Goal: Entertainment & Leisure: Consume media (video, audio)

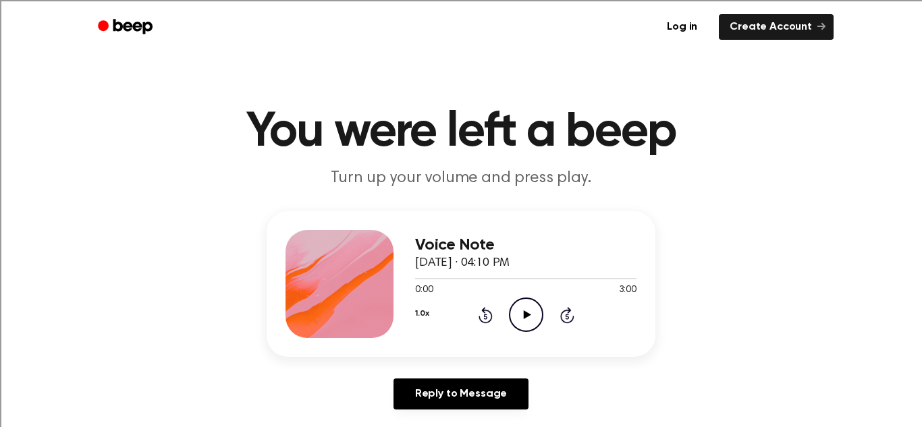
click at [531, 315] on icon "Play Audio" at bounding box center [526, 315] width 34 height 34
click at [524, 317] on icon at bounding box center [526, 315] width 6 height 9
click at [524, 317] on icon at bounding box center [526, 315] width 7 height 9
click at [524, 317] on icon at bounding box center [526, 315] width 6 height 9
click at [524, 317] on icon at bounding box center [526, 315] width 7 height 9
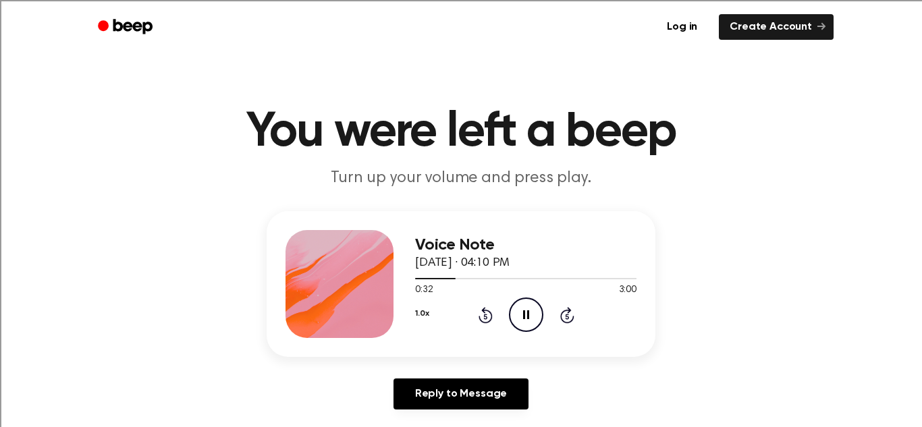
click at [524, 317] on icon at bounding box center [526, 315] width 6 height 9
click at [524, 317] on icon at bounding box center [526, 315] width 7 height 9
click at [524, 317] on icon at bounding box center [526, 315] width 6 height 9
click at [524, 317] on icon at bounding box center [526, 315] width 7 height 9
click at [518, 319] on icon "Pause Audio" at bounding box center [526, 315] width 34 height 34
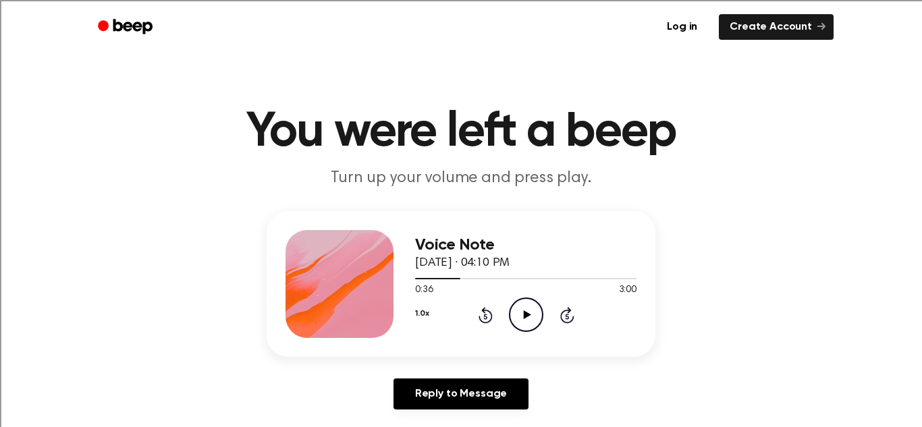
click at [534, 323] on icon "Play Audio" at bounding box center [526, 315] width 34 height 34
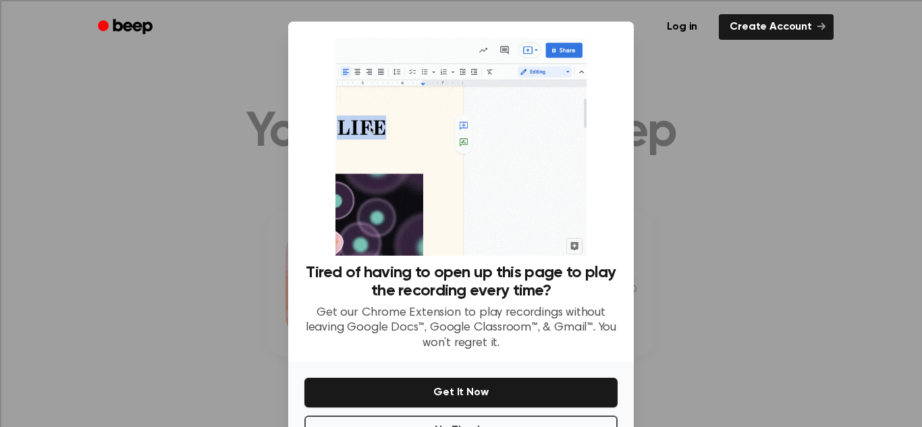
click at [820, 186] on div at bounding box center [461, 213] width 922 height 427
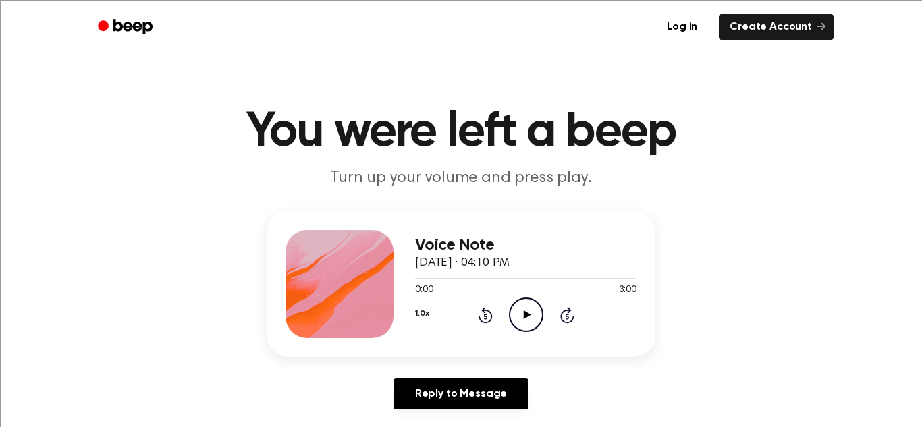
click at [523, 316] on icon "Play Audio" at bounding box center [526, 315] width 34 height 34
drag, startPoint x: 415, startPoint y: 278, endPoint x: 465, endPoint y: 286, distance: 50.7
click at [465, 286] on div "0:07 3:00 Your browser does not support the [object Object] element." at bounding box center [525, 285] width 221 height 25
click at [519, 308] on icon "Pause Audio" at bounding box center [526, 315] width 34 height 34
click at [534, 311] on icon "Play Audio" at bounding box center [526, 315] width 34 height 34
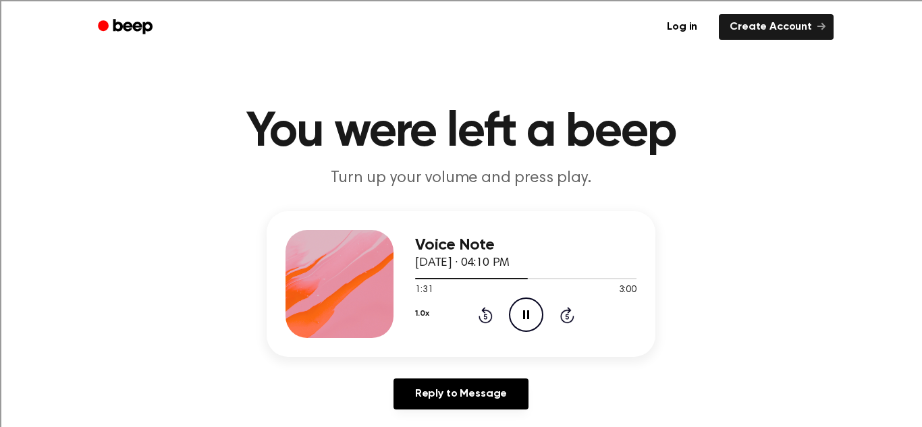
click at [534, 311] on icon "Pause Audio" at bounding box center [526, 315] width 34 height 34
click at [532, 314] on icon "Play Audio" at bounding box center [526, 315] width 34 height 34
click at [517, 315] on icon "Pause Audio" at bounding box center [526, 315] width 34 height 34
click at [515, 329] on circle at bounding box center [526, 314] width 33 height 33
click at [521, 321] on icon "Pause Audio" at bounding box center [526, 315] width 34 height 34
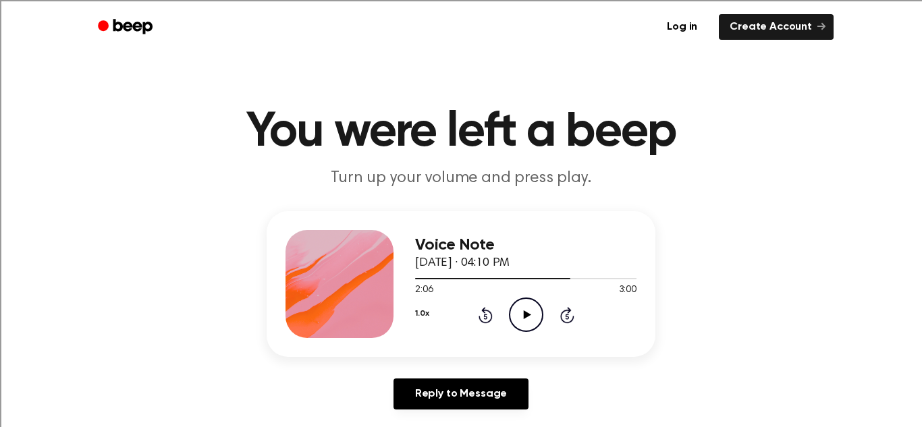
click at [521, 303] on icon "Play Audio" at bounding box center [526, 315] width 34 height 34
click at [515, 310] on icon "Pause Audio" at bounding box center [526, 315] width 34 height 34
click at [523, 309] on icon "Play Audio" at bounding box center [526, 315] width 34 height 34
drag, startPoint x: 581, startPoint y: 275, endPoint x: 562, endPoint y: 272, distance: 19.8
click at [562, 273] on div at bounding box center [525, 278] width 221 height 11
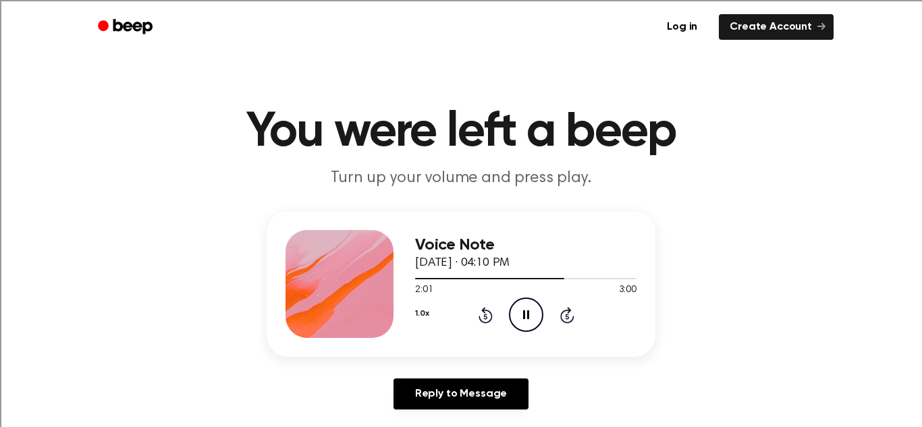
click at [526, 317] on icon "Pause Audio" at bounding box center [526, 315] width 34 height 34
click at [525, 318] on icon at bounding box center [526, 315] width 7 height 9
click at [519, 320] on icon "Pause Audio" at bounding box center [526, 315] width 34 height 34
click at [520, 318] on icon "Play Audio" at bounding box center [526, 315] width 34 height 34
drag, startPoint x: 417, startPoint y: 281, endPoint x: 465, endPoint y: 275, distance: 49.0
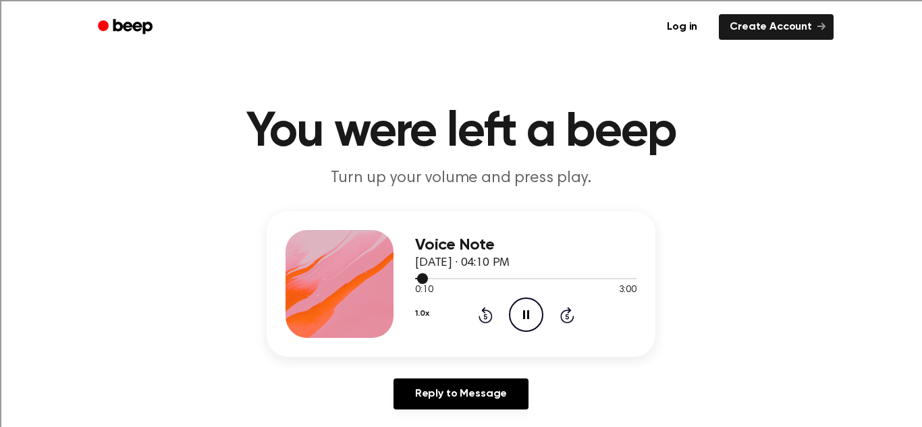
click at [465, 275] on div at bounding box center [525, 278] width 221 height 11
drag, startPoint x: 463, startPoint y: 274, endPoint x: 495, endPoint y: 279, distance: 32.1
click at [495, 279] on div at bounding box center [525, 278] width 221 height 11
drag, startPoint x: 486, startPoint y: 281, endPoint x: 517, endPoint y: 284, distance: 30.5
click at [517, 284] on div at bounding box center [525, 278] width 221 height 11
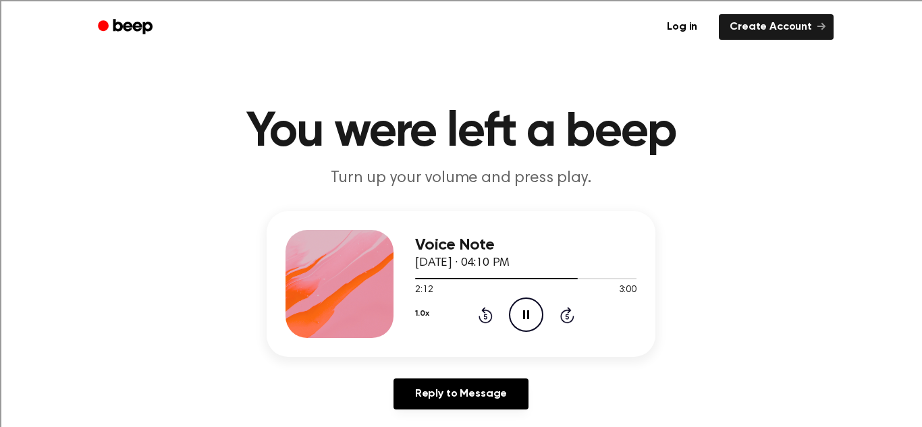
click at [525, 287] on div "2:12 3:00" at bounding box center [525, 291] width 221 height 14
click at [527, 315] on icon at bounding box center [526, 315] width 6 height 9
click at [535, 316] on icon "Play Audio" at bounding box center [526, 315] width 34 height 34
drag, startPoint x: 406, startPoint y: 281, endPoint x: 459, endPoint y: 279, distance: 53.4
click at [459, 279] on div at bounding box center [525, 278] width 221 height 11
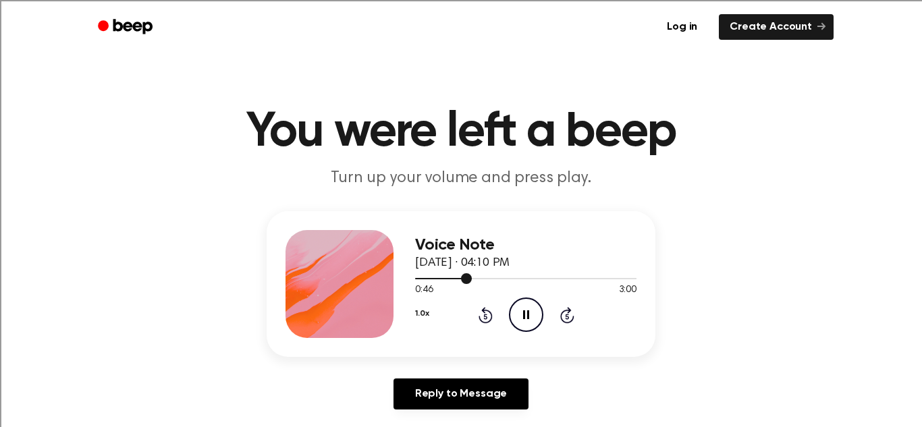
drag, startPoint x: 442, startPoint y: 276, endPoint x: 518, endPoint y: 280, distance: 76.4
click at [518, 280] on div at bounding box center [525, 278] width 221 height 11
drag, startPoint x: 490, startPoint y: 280, endPoint x: 551, endPoint y: 274, distance: 61.7
click at [551, 274] on div at bounding box center [525, 278] width 221 height 11
click at [523, 308] on icon "Pause Audio" at bounding box center [526, 315] width 34 height 34
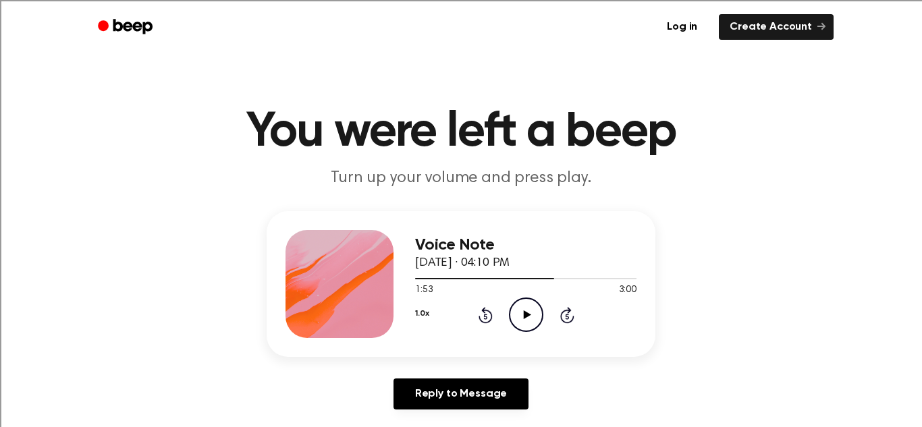
click at [529, 309] on icon "Play Audio" at bounding box center [526, 315] width 34 height 34
click at [523, 307] on icon "Pause Audio" at bounding box center [526, 315] width 34 height 34
click at [523, 317] on icon at bounding box center [526, 315] width 7 height 9
drag, startPoint x: 406, startPoint y: 279, endPoint x: 425, endPoint y: 273, distance: 19.0
click at [425, 273] on div at bounding box center [525, 278] width 221 height 11
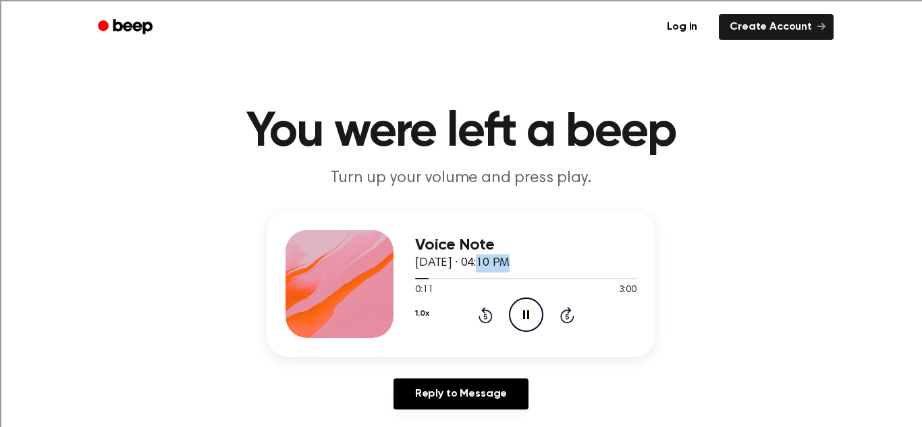
drag, startPoint x: 412, startPoint y: 276, endPoint x: 484, endPoint y: 269, distance: 72.6
click at [484, 269] on div "Voice Note October 13, 2025 · 04:10 PM 0:11 3:00 Your browser does not support …" at bounding box center [461, 284] width 389 height 146
click at [478, 264] on span "[DATE] · 04:10 PM" at bounding box center [462, 263] width 95 height 12
click at [496, 293] on div "0:20 3:00" at bounding box center [525, 291] width 221 height 14
drag, startPoint x: 421, startPoint y: 278, endPoint x: 518, endPoint y: 275, distance: 97.3
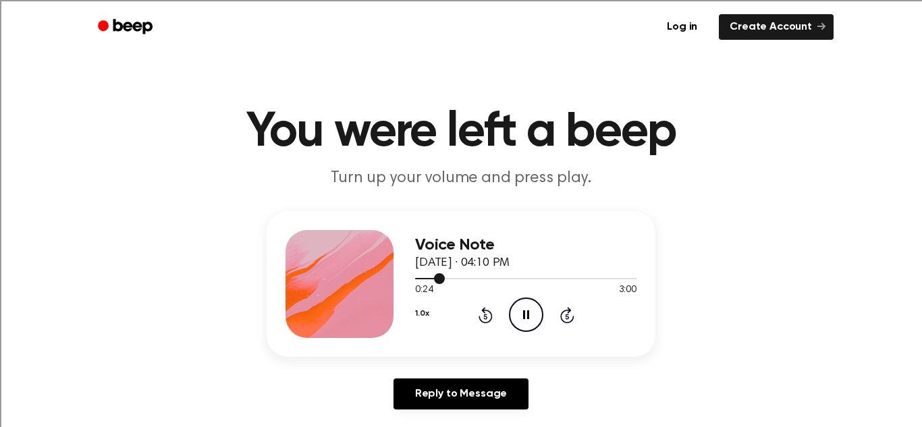
click at [518, 275] on div at bounding box center [525, 278] width 221 height 11
drag, startPoint x: 491, startPoint y: 282, endPoint x: 563, endPoint y: 265, distance: 74.0
click at [563, 265] on div "Voice Note October 13, 2025 · 04:10 PM 1:25 3:00 Your browser does not support …" at bounding box center [525, 284] width 221 height 108
drag, startPoint x: 471, startPoint y: 279, endPoint x: 558, endPoint y: 280, distance: 86.4
click at [558, 280] on div at bounding box center [525, 278] width 221 height 11
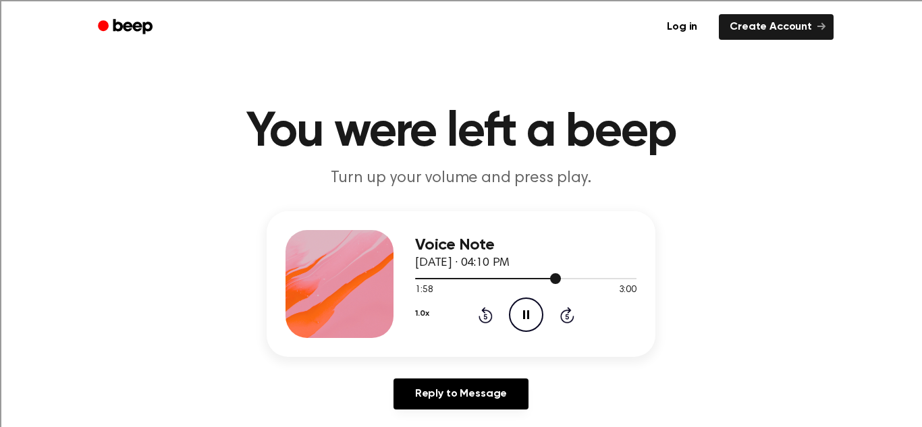
drag, startPoint x: 496, startPoint y: 278, endPoint x: 599, endPoint y: 275, distance: 103.3
click at [599, 275] on div at bounding box center [525, 278] width 221 height 11
click at [531, 310] on icon "Pause Audio" at bounding box center [526, 315] width 34 height 34
drag, startPoint x: 589, startPoint y: 278, endPoint x: 563, endPoint y: 276, distance: 25.7
click at [563, 276] on div at bounding box center [525, 278] width 221 height 11
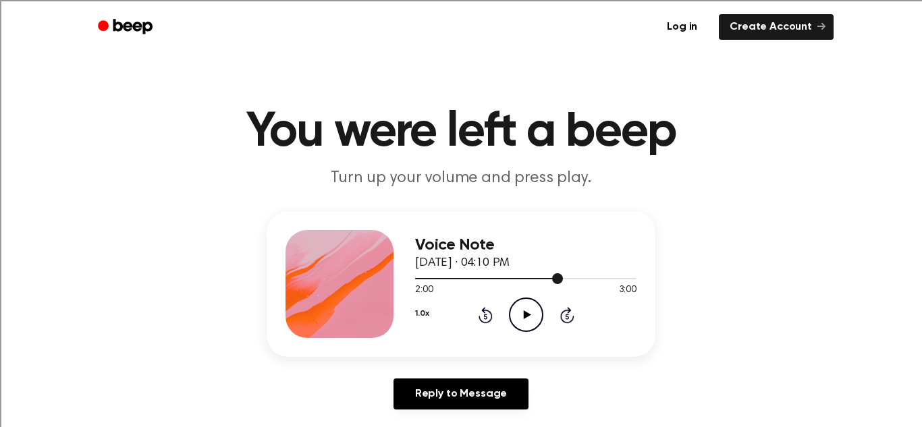
drag, startPoint x: 543, startPoint y: 277, endPoint x: 524, endPoint y: 276, distance: 18.9
click at [524, 276] on div at bounding box center [525, 278] width 221 height 11
click at [533, 313] on icon "Play Audio" at bounding box center [526, 315] width 34 height 34
click at [533, 315] on icon "Pause Audio" at bounding box center [526, 315] width 34 height 34
click at [533, 315] on icon "Play Audio" at bounding box center [526, 315] width 34 height 34
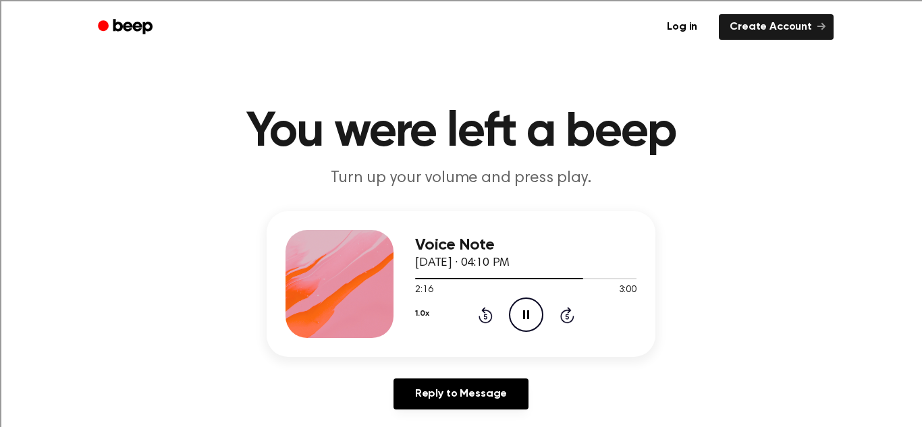
click at [533, 315] on icon "Pause Audio" at bounding box center [526, 315] width 34 height 34
click at [529, 319] on icon "Play Audio" at bounding box center [526, 315] width 34 height 34
click at [529, 319] on icon "Pause Audio" at bounding box center [526, 315] width 34 height 34
click at [506, 291] on div "2:20 3:00" at bounding box center [525, 291] width 221 height 14
click at [520, 312] on icon "Play Audio" at bounding box center [526, 315] width 34 height 34
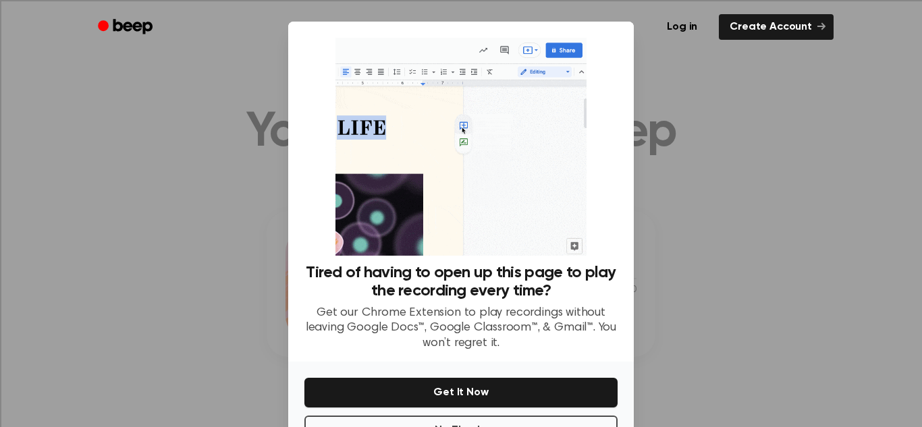
click at [244, 273] on div at bounding box center [461, 213] width 922 height 427
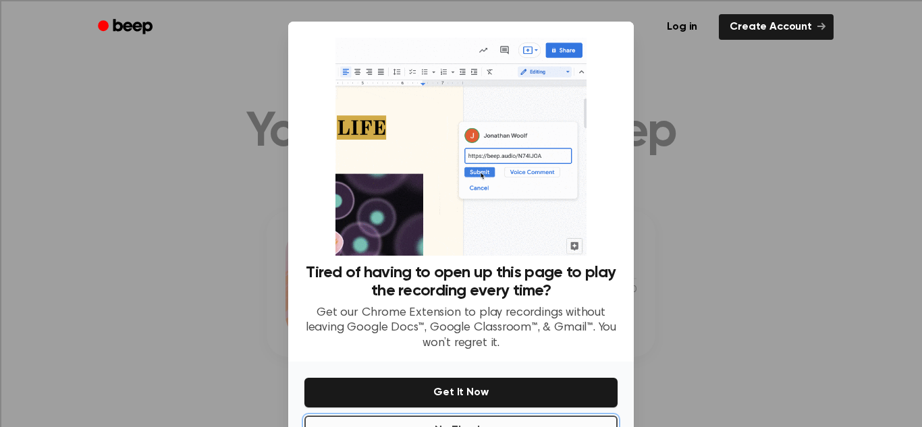
click at [333, 416] on button "No Thanks" at bounding box center [461, 431] width 313 height 30
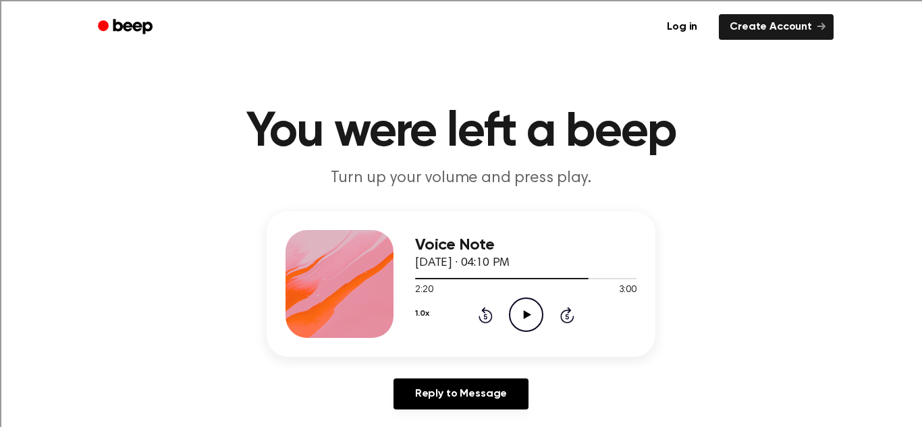
click at [519, 319] on icon "Play Audio" at bounding box center [526, 315] width 34 height 34
click at [522, 315] on icon "Pause Audio" at bounding box center [526, 315] width 34 height 34
click at [531, 323] on icon "Play Audio" at bounding box center [526, 315] width 34 height 34
click at [535, 311] on icon "Pause Audio" at bounding box center [526, 315] width 34 height 34
click at [514, 307] on icon "Play Audio" at bounding box center [526, 315] width 34 height 34
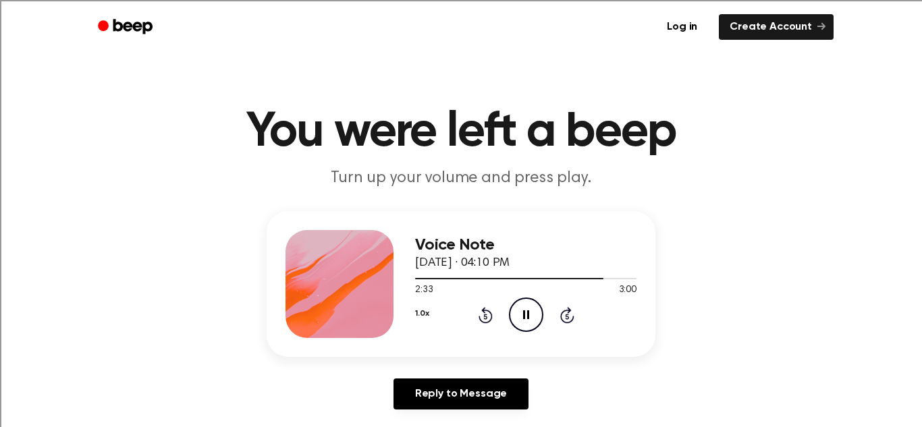
click at [518, 318] on icon "Pause Audio" at bounding box center [526, 315] width 34 height 34
click at [518, 318] on icon "Play Audio" at bounding box center [526, 315] width 34 height 34
click at [518, 318] on icon "Pause Audio" at bounding box center [526, 315] width 34 height 34
click at [517, 323] on icon "Play Audio" at bounding box center [526, 315] width 34 height 34
click at [516, 317] on icon "Pause Audio" at bounding box center [526, 315] width 34 height 34
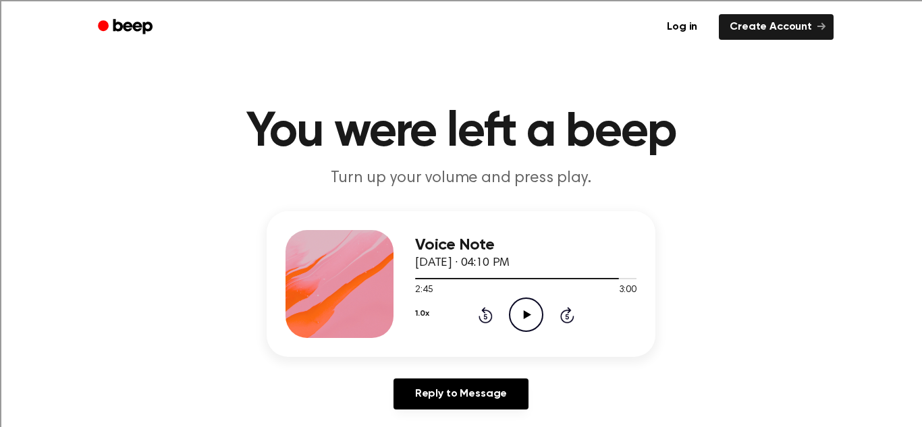
click at [526, 315] on icon at bounding box center [526, 315] width 7 height 9
click at [528, 316] on icon at bounding box center [526, 315] width 7 height 9
drag, startPoint x: 412, startPoint y: 278, endPoint x: 581, endPoint y: 273, distance: 168.9
click at [581, 273] on div at bounding box center [525, 278] width 221 height 11
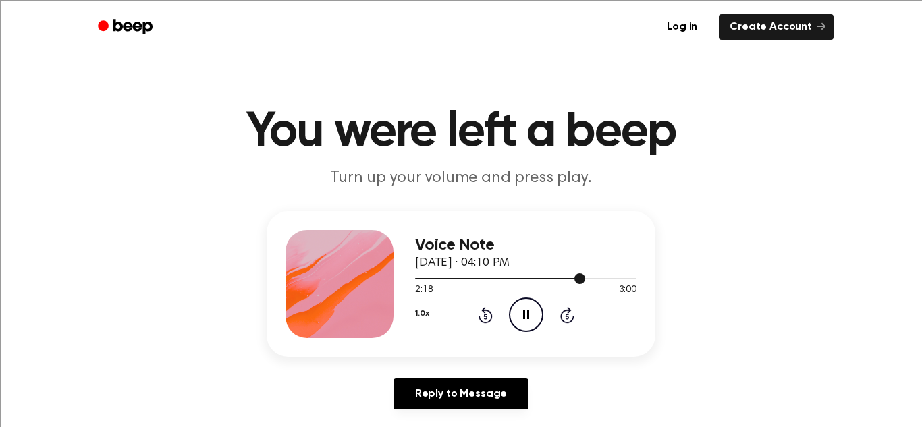
drag, startPoint x: 546, startPoint y: 277, endPoint x: 639, endPoint y: 275, distance: 93.2
click at [639, 275] on div "Voice Note October 13, 2025 · 04:10 PM 2:18 3:00 Your browser does not support …" at bounding box center [461, 284] width 389 height 146
drag, startPoint x: 533, startPoint y: 282, endPoint x: 554, endPoint y: 281, distance: 20.3
click at [554, 281] on div at bounding box center [525, 278] width 221 height 11
drag, startPoint x: 534, startPoint y: 278, endPoint x: 604, endPoint y: 275, distance: 70.3
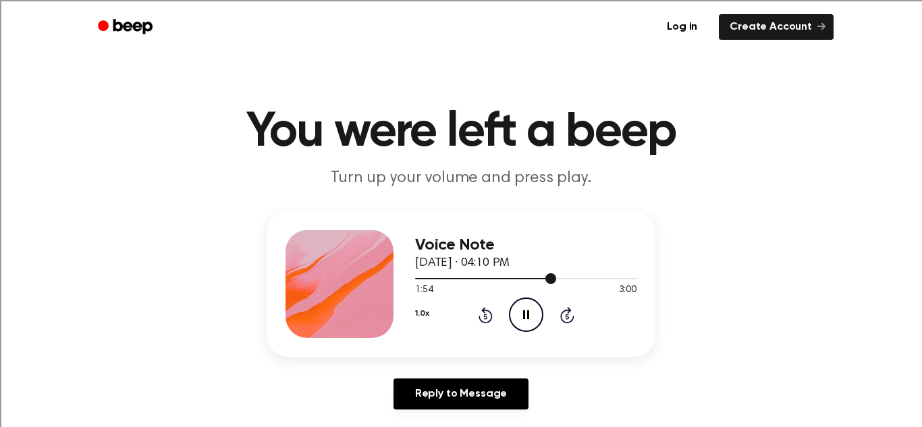
click at [604, 275] on div at bounding box center [525, 278] width 221 height 11
drag, startPoint x: 594, startPoint y: 278, endPoint x: 640, endPoint y: 274, distance: 46.0
click at [640, 274] on div "Voice Note October 13, 2025 · 04:10 PM 2:41 3:00 Your browser does not support …" at bounding box center [461, 284] width 389 height 146
drag, startPoint x: 560, startPoint y: 280, endPoint x: 635, endPoint y: 278, distance: 75.0
click at [635, 278] on div at bounding box center [525, 278] width 221 height 11
